Goal: Book appointment/travel/reservation

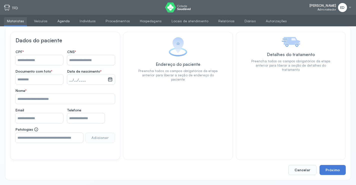
click at [64, 18] on link "Agenda" at bounding box center [64, 21] width 19 height 8
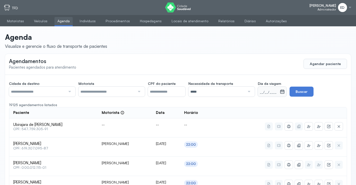
click at [251, 91] on div at bounding box center [248, 92] width 7 height 10
click at [332, 61] on button "Agendar paciente" at bounding box center [326, 64] width 44 height 10
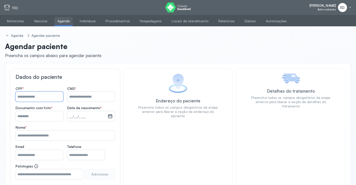
click at [32, 97] on input "Nome *" at bounding box center [40, 97] width 48 height 10
type input "*"
type input "**********"
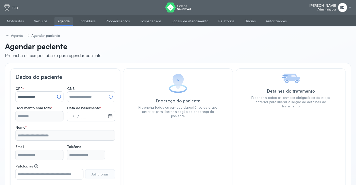
type input "**********"
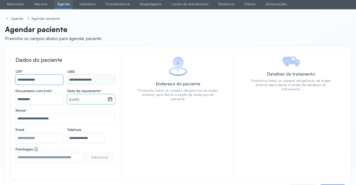
scroll to position [37, 0]
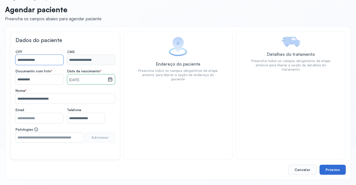
type input "**********"
click at [335, 169] on button "Próximo" at bounding box center [333, 170] width 26 height 10
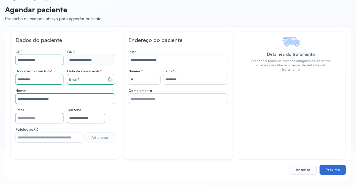
click at [335, 169] on button "Próximo" at bounding box center [333, 170] width 26 height 10
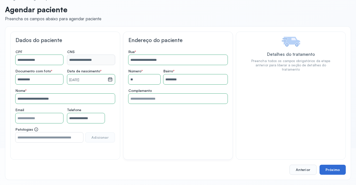
click at [335, 169] on button "Próximo" at bounding box center [333, 170] width 26 height 10
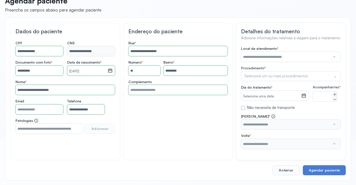
scroll to position [50, 0]
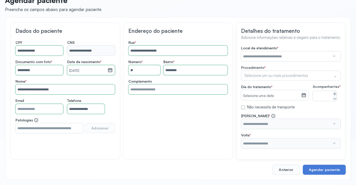
click at [328, 52] on input "text" at bounding box center [285, 56] width 89 height 10
click at [248, 74] on div "Local de atendimento * *** A CLINICA DA MULHER ABO AMOR SAUDE ANACON ANDRE PRIN…" at bounding box center [291, 97] width 100 height 103
click at [324, 71] on div "Selecione um ou mais procedimentos" at bounding box center [291, 76] width 100 height 10
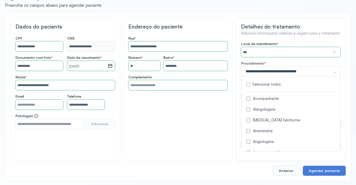
click at [268, 97] on div "Acompanhante" at bounding box center [293, 99] width 96 height 5
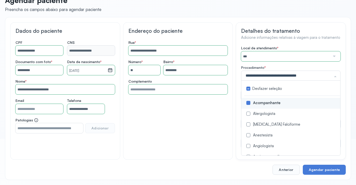
click at [340, 59] on div "Local de atendimento * *** A CLINICA DA MULHER ABO AMOR SAUDE ANACON ANDRE PRIN…" at bounding box center [291, 97] width 100 height 103
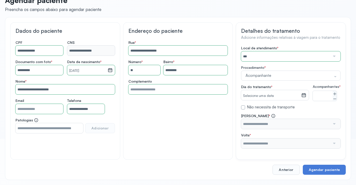
click at [305, 95] on icon at bounding box center [304, 95] width 3 height 1
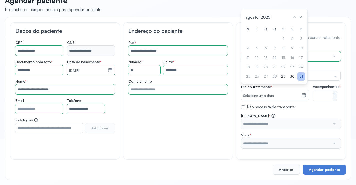
click at [303, 75] on div "31" at bounding box center [302, 76] width 8 height 8
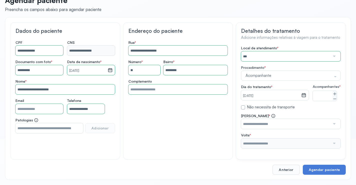
click at [335, 122] on div at bounding box center [334, 124] width 7 height 10
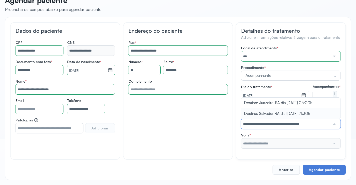
click at [291, 112] on div "Local de atendimento * *** A CLINICA DA MULHER ABO AMOR SAUDE ANACON ANDRE PRIN…" at bounding box center [291, 97] width 100 height 103
click at [334, 144] on div at bounding box center [334, 143] width 7 height 10
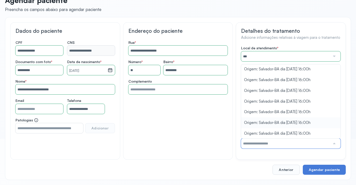
scroll to position [0, 0]
click at [343, 61] on div "Detalhes do tratamento Adicione informações relativas à viagem para o tratament…" at bounding box center [291, 90] width 110 height 137
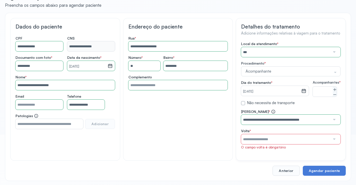
click at [333, 123] on div at bounding box center [334, 120] width 7 height 10
click at [343, 102] on div "Detalhes do tratamento Adicione informações relativas à viagem para o tratament…" at bounding box center [291, 89] width 110 height 143
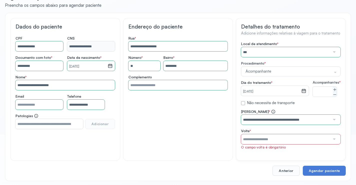
click at [244, 105] on label at bounding box center [243, 103] width 4 height 4
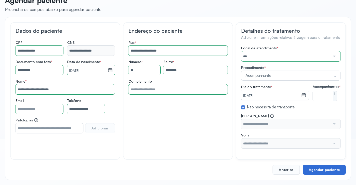
click at [323, 169] on button "Agendar paciente" at bounding box center [324, 170] width 43 height 10
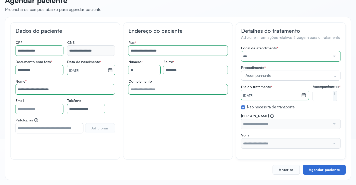
click at [323, 169] on button "Agendar paciente" at bounding box center [324, 170] width 43 height 10
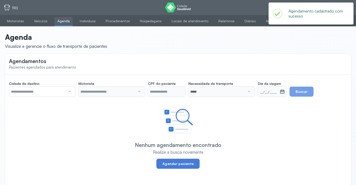
click at [324, 170] on div "Agendamentos Pacientes agendados para atendimento Cidade de destino Todas as ci…" at bounding box center [178, 123] width 346 height 138
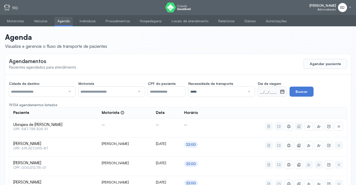
click at [345, 7] on span "ED" at bounding box center [343, 8] width 4 height 4
click at [316, 34] on div "Sair" at bounding box center [322, 35] width 23 height 4
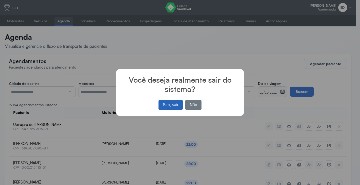
click at [172, 101] on button "Sim, sair" at bounding box center [171, 105] width 24 height 10
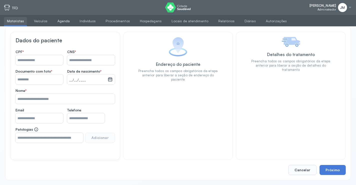
click at [61, 21] on link "Agenda" at bounding box center [64, 21] width 19 height 8
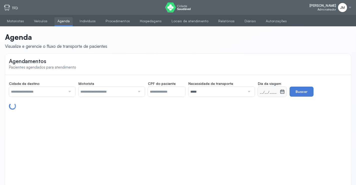
click at [70, 93] on div at bounding box center [69, 92] width 7 height 10
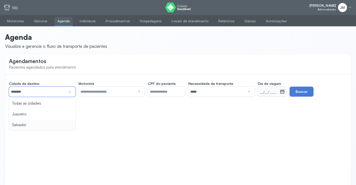
click at [22, 124] on div "Agendamentos Pacientes agendados para atendimento Cidade de destino ******** To…" at bounding box center [178, 123] width 346 height 138
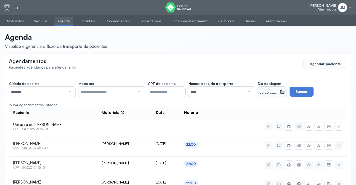
click at [284, 92] on icon at bounding box center [282, 91] width 5 height 5
click at [285, 92] on icon at bounding box center [282, 91] width 5 height 5
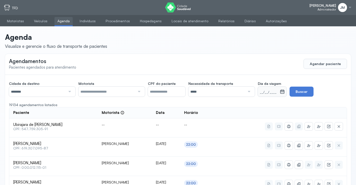
click at [285, 92] on icon at bounding box center [282, 91] width 5 height 5
click at [284, 92] on icon at bounding box center [282, 92] width 3 height 1
click at [287, 93] on div "__/__/____" at bounding box center [272, 92] width 29 height 10
click at [285, 92] on icon at bounding box center [282, 91] width 5 height 5
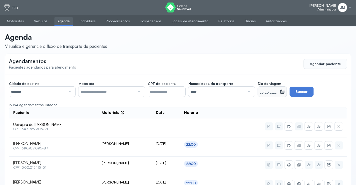
click at [285, 92] on icon at bounding box center [282, 91] width 5 height 5
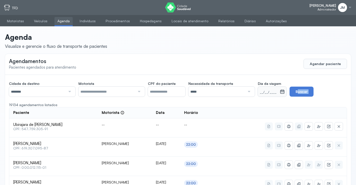
click at [285, 92] on icon at bounding box center [282, 91] width 5 height 5
click at [285, 91] on icon at bounding box center [283, 92] width 4 height 4
click at [140, 90] on div at bounding box center [138, 92] width 7 height 10
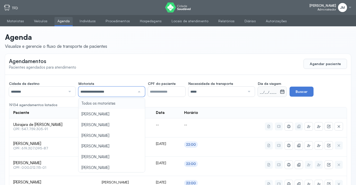
drag, startPoint x: 103, startPoint y: 102, endPoint x: 158, endPoint y: 99, distance: 55.3
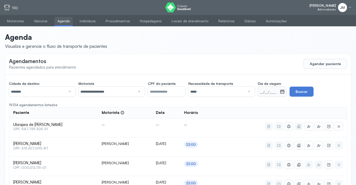
click at [252, 91] on div at bounding box center [248, 92] width 7 height 10
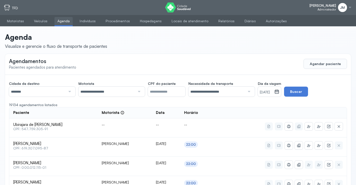
click at [279, 92] on icon at bounding box center [277, 92] width 4 height 4
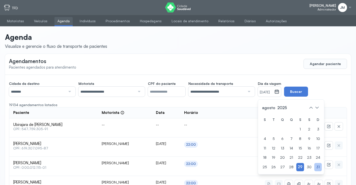
click at [320, 165] on div "31" at bounding box center [319, 167] width 8 height 8
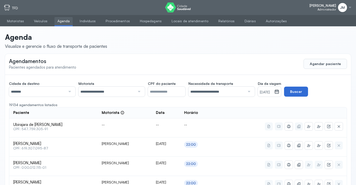
click at [306, 90] on button "Buscar" at bounding box center [296, 92] width 24 height 10
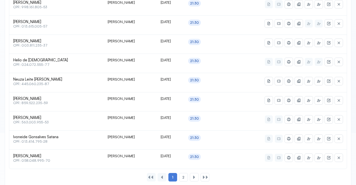
scroll to position [246, 0]
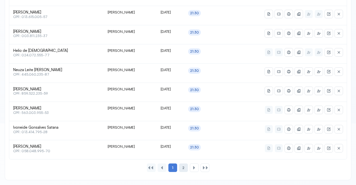
click at [183, 169] on span "2" at bounding box center [184, 168] width 2 height 4
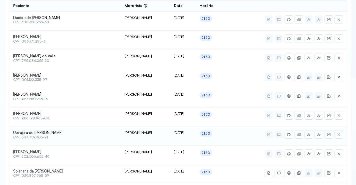
scroll to position [27, 0]
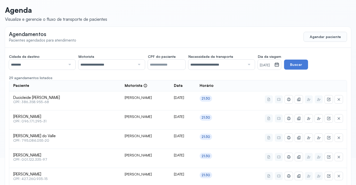
click at [159, 62] on input "CPF do paciente" at bounding box center [167, 65] width 38 height 10
click at [306, 67] on button "Buscar" at bounding box center [296, 65] width 24 height 10
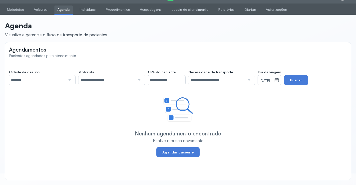
click at [179, 80] on input "**********" at bounding box center [167, 80] width 38 height 10
type input "*"
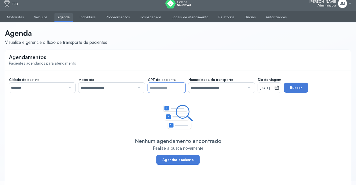
scroll to position [0, 0]
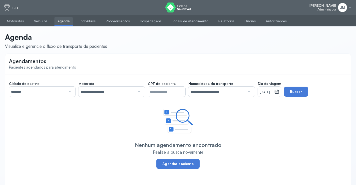
click at [83, 58] on div "Agendamentos Pacientes agendados para atendimento" at bounding box center [178, 64] width 346 height 20
click at [349, 8] on div at bounding box center [350, 8] width 4 height 4
click at [317, 37] on div "Sair" at bounding box center [322, 35] width 23 height 4
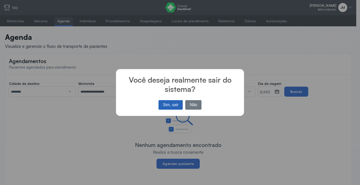
click at [171, 104] on button "Sim, sair" at bounding box center [171, 105] width 24 height 10
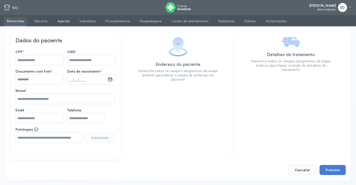
click at [56, 21] on link "Agenda" at bounding box center [64, 21] width 19 height 8
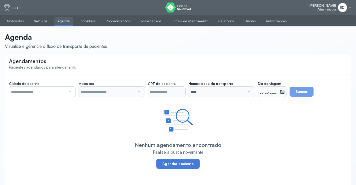
click at [42, 21] on link "Veículos" at bounding box center [41, 21] width 20 height 8
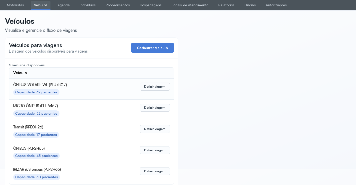
scroll to position [25, 0]
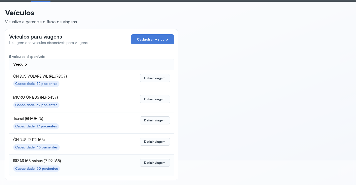
click at [153, 163] on button "Definir viagem" at bounding box center [155, 163] width 30 height 8
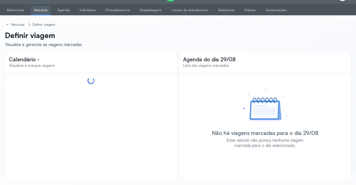
scroll to position [11, 0]
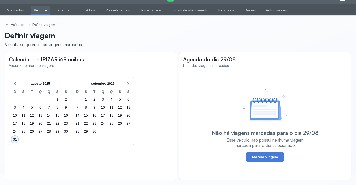
click at [16, 139] on div "31" at bounding box center [15, 139] width 7 height 7
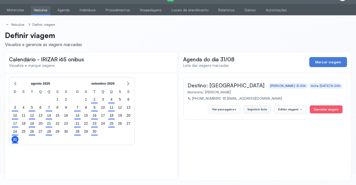
click at [265, 108] on button "Imprimir lista" at bounding box center [258, 109] width 28 height 8
click at [67, 10] on link "Agenda" at bounding box center [64, 10] width 19 height 8
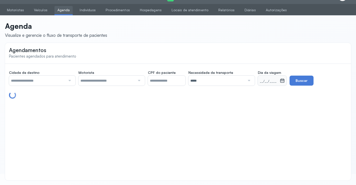
click at [69, 81] on div at bounding box center [69, 81] width 7 height 10
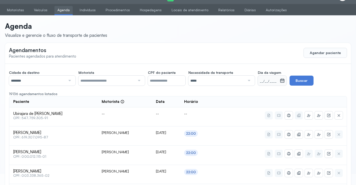
click at [269, 81] on small "__/__/____" at bounding box center [269, 81] width 18 height 5
drag, startPoint x: 267, startPoint y: 80, endPoint x: 271, endPoint y: 88, distance: 9.7
click at [268, 83] on small "__/__/____" at bounding box center [269, 81] width 18 height 5
drag, startPoint x: 266, startPoint y: 82, endPoint x: 265, endPoint y: 90, distance: 8.5
click at [266, 82] on small "__/__/____" at bounding box center [269, 81] width 18 height 5
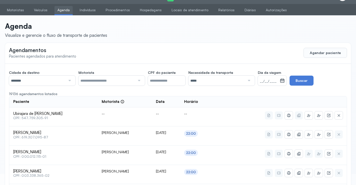
click at [139, 80] on div at bounding box center [138, 81] width 7 height 10
click at [248, 81] on div at bounding box center [248, 81] width 7 height 10
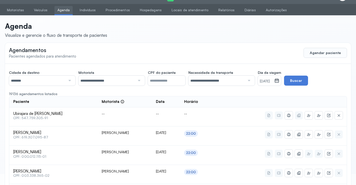
click at [273, 81] on small "[DATE]" at bounding box center [266, 81] width 13 height 5
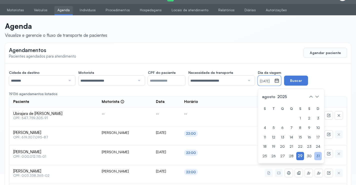
click at [319, 155] on div "31" at bounding box center [319, 156] width 8 height 8
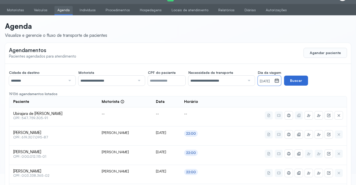
click at [308, 83] on button "Buscar" at bounding box center [296, 81] width 24 height 10
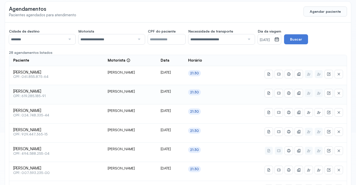
scroll to position [61, 0]
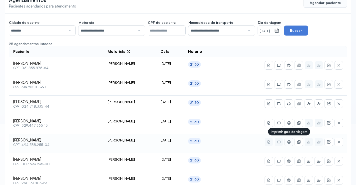
click at [287, 141] on icon at bounding box center [289, 142] width 4 height 4
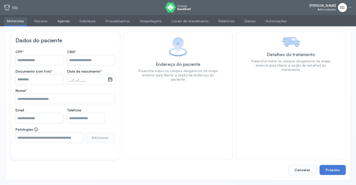
click at [61, 23] on link "Agenda" at bounding box center [64, 21] width 19 height 8
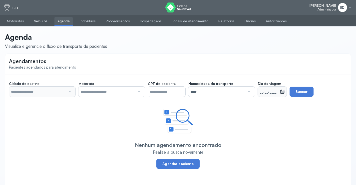
click at [43, 23] on link "Veículos" at bounding box center [41, 21] width 20 height 8
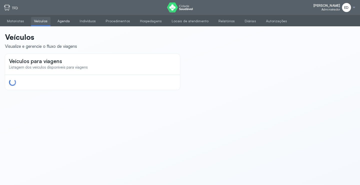
click at [62, 22] on link "Agenda" at bounding box center [64, 21] width 19 height 8
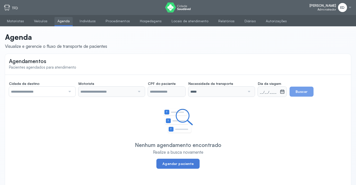
click at [67, 93] on div at bounding box center [69, 92] width 7 height 10
click at [69, 92] on div at bounding box center [69, 92] width 7 height 10
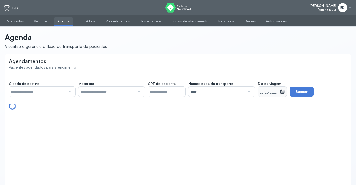
drag, startPoint x: 73, startPoint y: 94, endPoint x: 71, endPoint y: 92, distance: 3.1
click at [73, 94] on div at bounding box center [42, 92] width 67 height 10
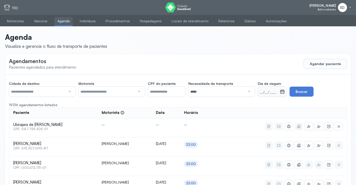
click at [70, 92] on div at bounding box center [69, 92] width 7 height 10
click at [141, 92] on div at bounding box center [138, 92] width 7 height 10
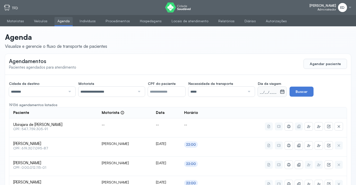
click at [249, 92] on div at bounding box center [248, 92] width 7 height 10
click at [273, 93] on small "[DATE]" at bounding box center [266, 92] width 13 height 5
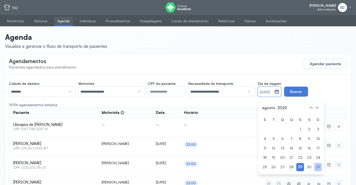
drag, startPoint x: 319, startPoint y: 167, endPoint x: 319, endPoint y: 163, distance: 4.0
click at [319, 166] on div "31" at bounding box center [319, 167] width 8 height 8
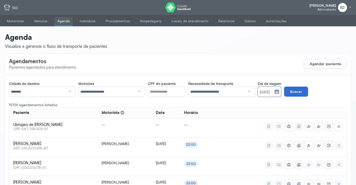
click at [308, 94] on button "Buscar" at bounding box center [296, 92] width 24 height 10
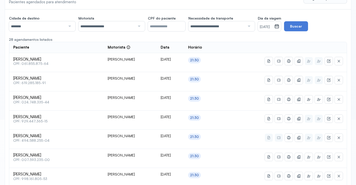
scroll to position [75, 0]
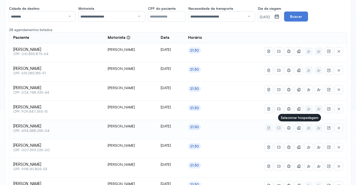
click at [297, 127] on icon at bounding box center [299, 128] width 4 height 4
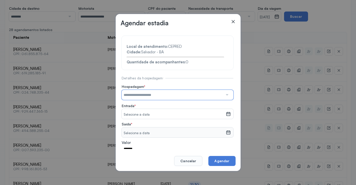
click at [203, 96] on input "text" at bounding box center [173, 95] width 102 height 10
click at [174, 117] on section "**********" at bounding box center [178, 108] width 112 height 144
click at [174, 116] on small "Selecione a data" at bounding box center [174, 114] width 100 height 5
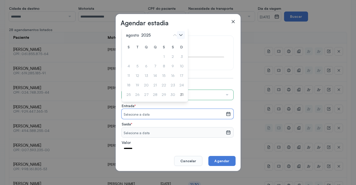
click at [183, 36] on icon at bounding box center [181, 35] width 8 height 8
click at [178, 56] on div "1" at bounding box center [182, 57] width 8 height 8
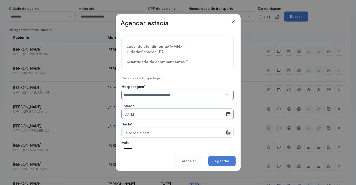
click at [175, 134] on small "Selecione a data" at bounding box center [174, 133] width 100 height 5
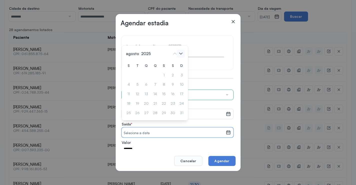
click at [182, 52] on icon at bounding box center [181, 54] width 8 height 8
click at [157, 73] on div "4" at bounding box center [156, 75] width 8 height 8
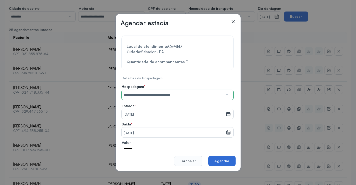
click at [223, 162] on button "Agendar" at bounding box center [222, 161] width 27 height 10
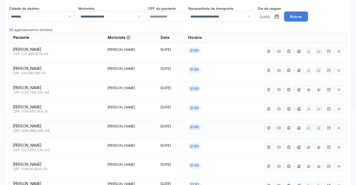
click at [280, 53] on icon at bounding box center [279, 51] width 0 height 3
click at [331, 19] on div "**********" at bounding box center [178, 13] width 338 height 18
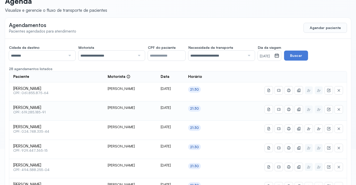
scroll to position [0, 0]
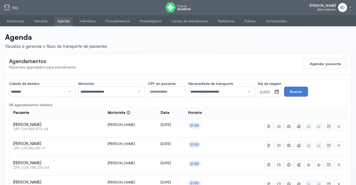
click at [350, 6] on div at bounding box center [350, 8] width 4 height 4
click at [317, 36] on div "Sair" at bounding box center [322, 35] width 23 height 4
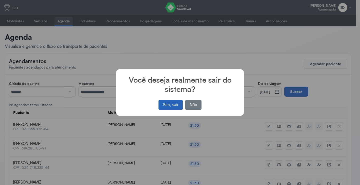
click at [171, 105] on button "Sim, sair" at bounding box center [171, 105] width 24 height 10
